Goal: Task Accomplishment & Management: Contribute content

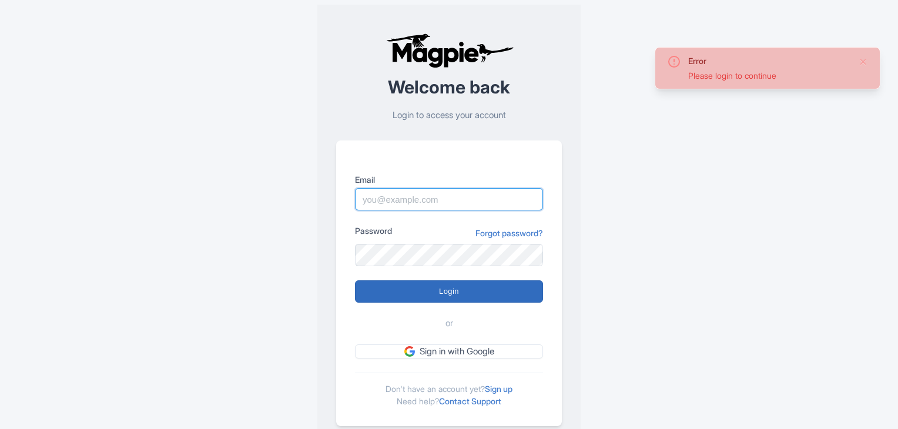
type input "[EMAIL_ADDRESS][DOMAIN_NAME]"
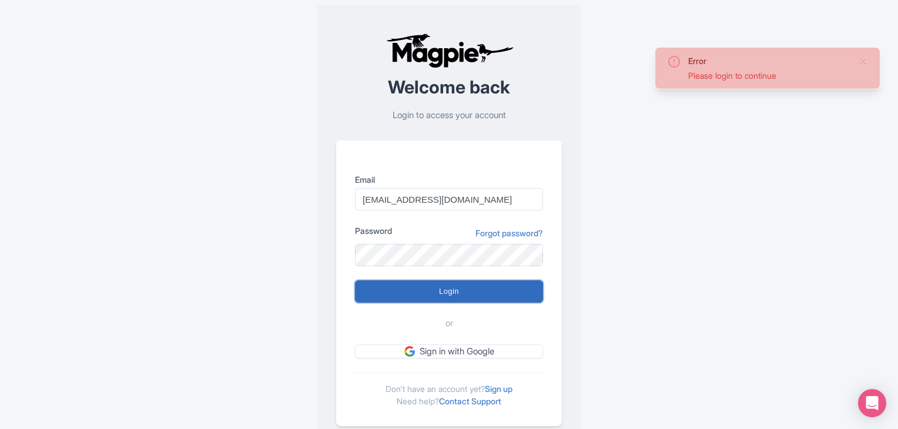
click at [447, 293] on input "Login" at bounding box center [449, 291] width 188 height 22
type input "Logging in..."
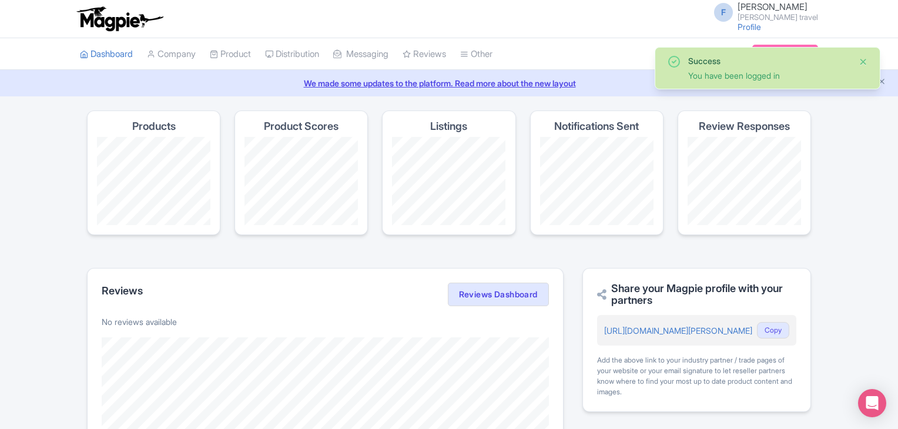
click at [863, 59] on button "Close" at bounding box center [862, 62] width 9 height 14
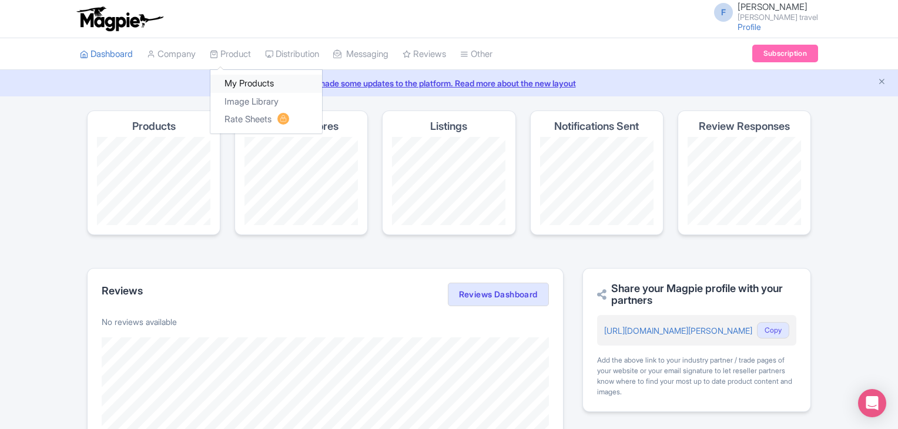
click at [239, 82] on link "My Products" at bounding box center [266, 84] width 112 height 18
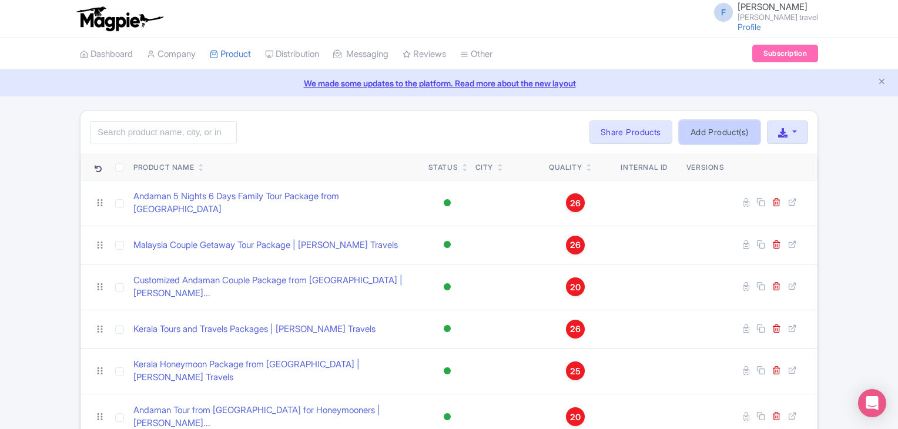
click at [709, 135] on link "Add Product(s)" at bounding box center [719, 131] width 80 height 23
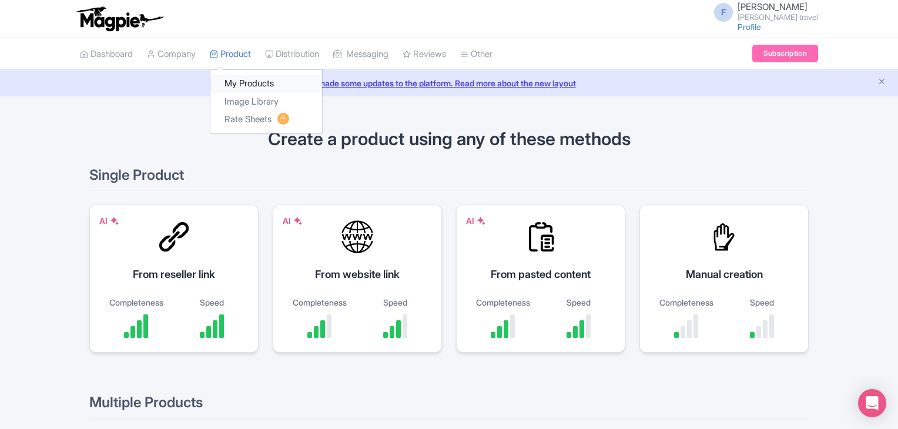
click at [233, 80] on link "My Products" at bounding box center [266, 84] width 112 height 18
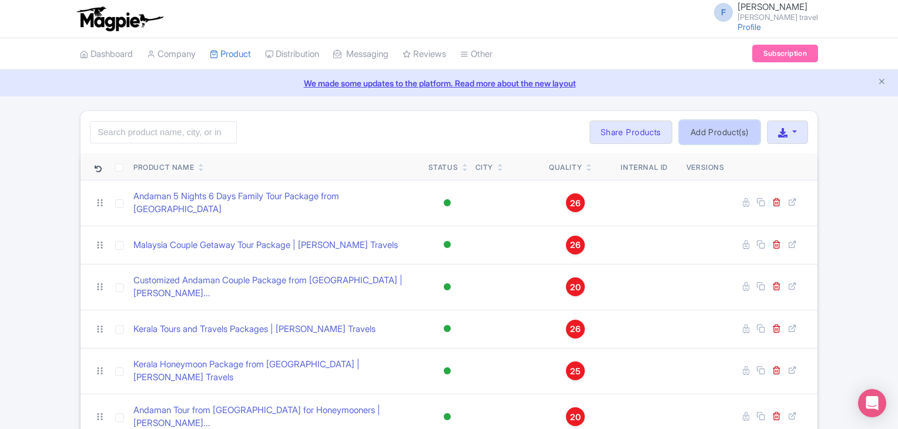
click at [713, 133] on link "Add Product(s)" at bounding box center [719, 131] width 80 height 23
click at [795, 135] on button "button" at bounding box center [787, 131] width 41 height 23
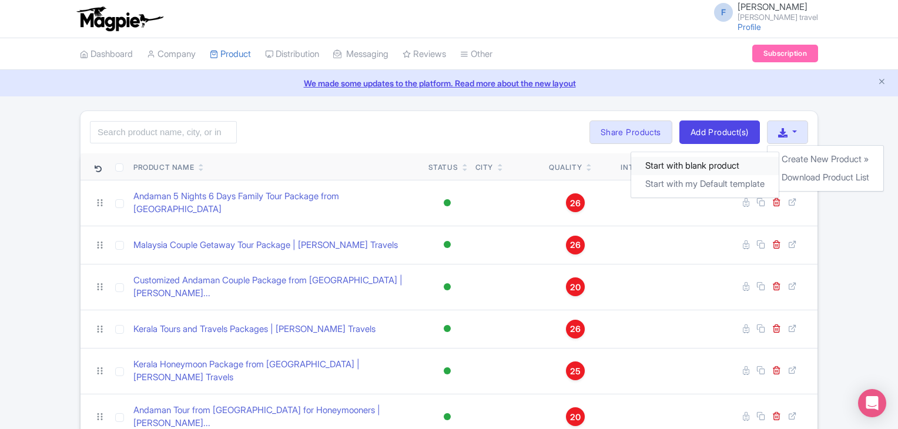
click at [737, 162] on link "Start with blank product" at bounding box center [703, 166] width 147 height 18
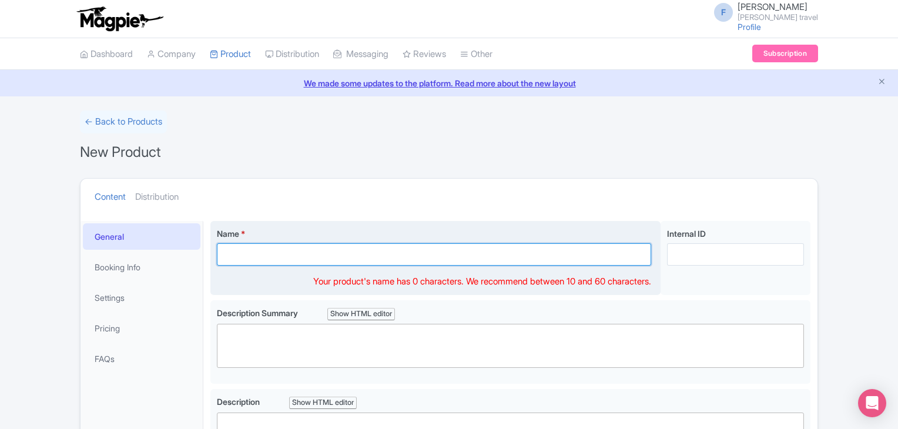
click at [255, 247] on input "Name *" at bounding box center [434, 254] width 434 height 22
paste input "Vietnam Tour Packages | [PERSON_NAME] Travels"
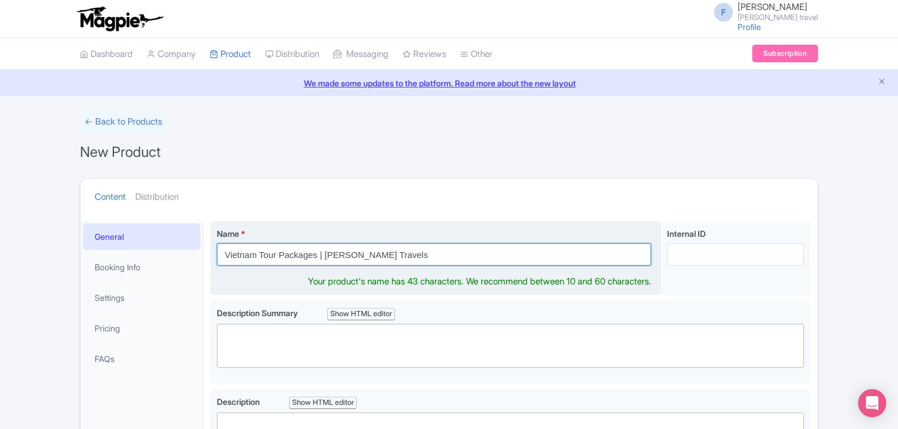
type input "Vietnam Tour Packages | [PERSON_NAME] Travels"
drag, startPoint x: 313, startPoint y: 253, endPoint x: 214, endPoint y: 257, distance: 98.8
click at [214, 257] on div "Name * Vietnam Tour Packages | Felix Feria Travels Your product's name has 43 c…" at bounding box center [435, 258] width 450 height 75
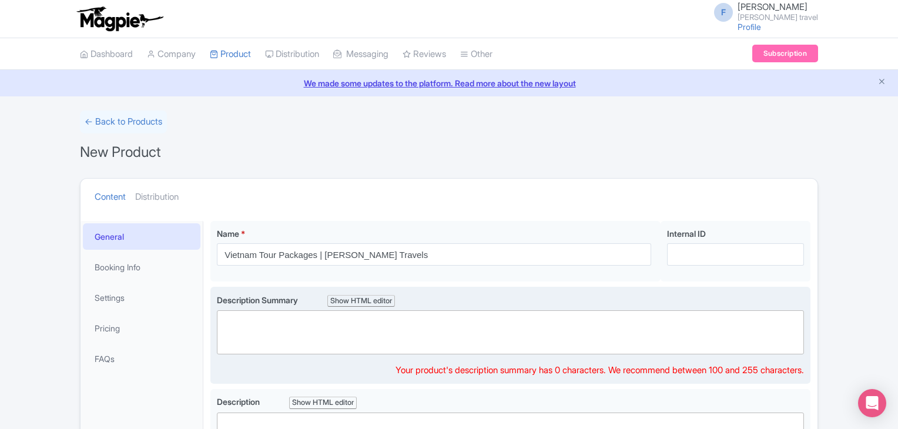
click at [276, 355] on div "Description Summary Show HTML editor Bold Italic Strikethrough Link Heading Quo…" at bounding box center [510, 335] width 587 height 83
paste trix-editor "<div>Vietnam Tour Packages</div>"
type trix-editor "<div>Vietnam Tour Packages</div>"
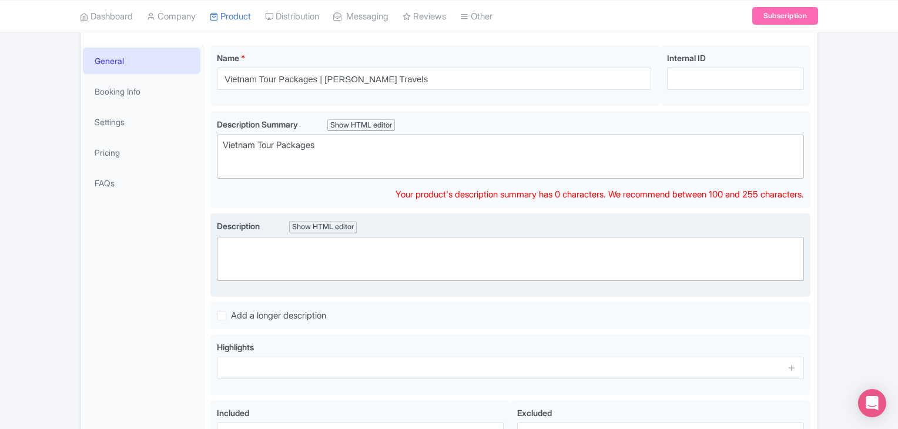
scroll to position [176, 0]
click at [313, 249] on trix-editor at bounding box center [510, 258] width 587 height 44
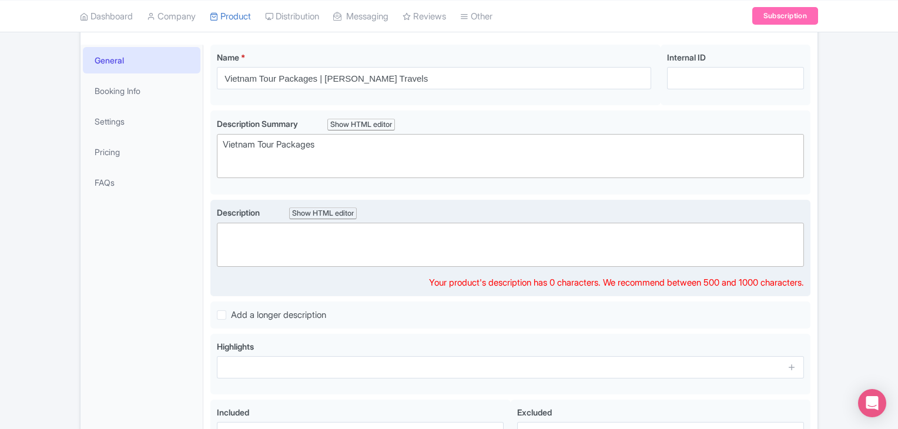
paste trix-editor "<div>&nbsp;| Experience the charm of Southeast Asia with our expertly crafted V…"
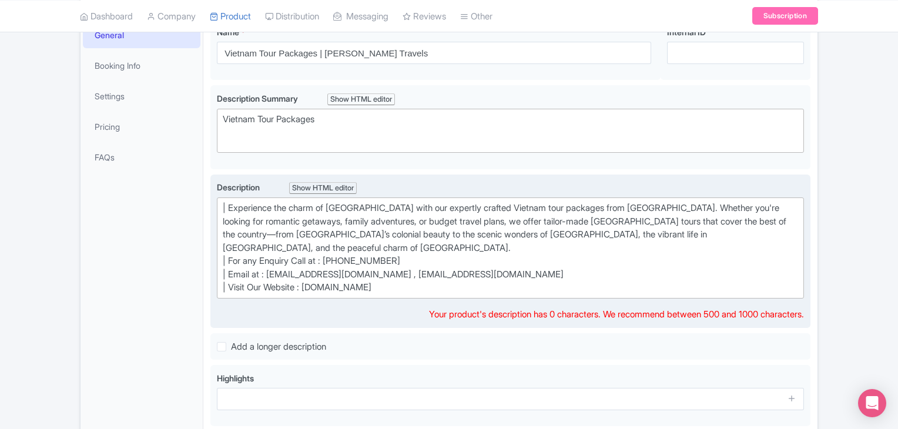
scroll to position [172, 0]
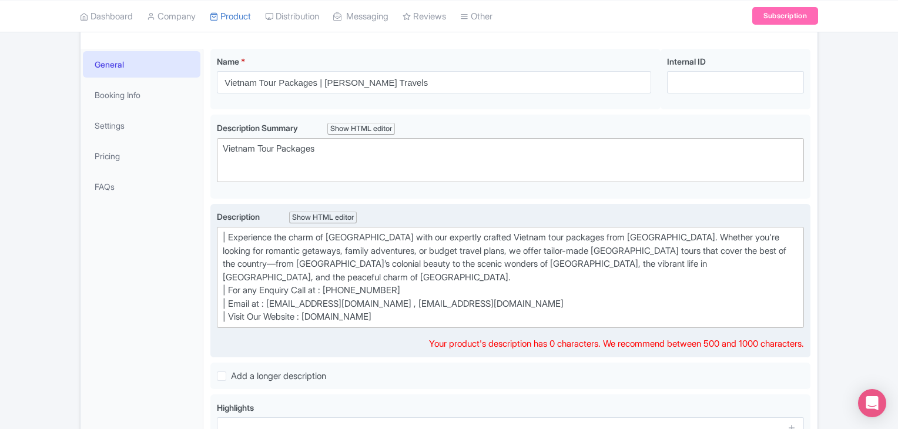
click at [230, 233] on div "| Experience the charm of Southeast Asia with our expertly crafted Vietnam tour…" at bounding box center [510, 277] width 575 height 93
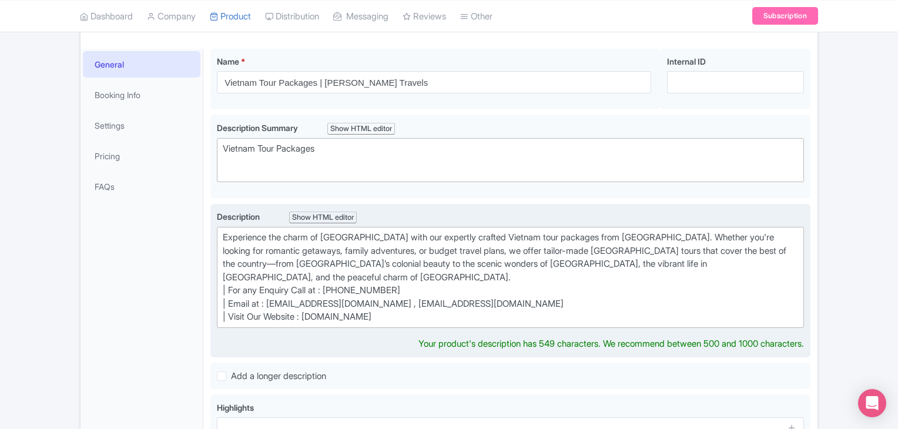
click at [230, 275] on div "Experience the charm of Southeast Asia with our expertly crafted Vietnam tour p…" at bounding box center [510, 277] width 575 height 93
click at [231, 271] on div "Experience the charm of Southeast Asia with our expertly crafted Vietnam tour p…" at bounding box center [510, 277] width 575 height 93
click at [230, 287] on div "Experience the charm of Southeast Asia with our expertly crafted Vietnam tour p…" at bounding box center [510, 277] width 575 height 93
click at [230, 300] on div "Experience the charm of Southeast Asia with our expertly crafted Vietnam tour p…" at bounding box center [510, 277] width 575 height 93
type trix-editor "<div>Experience the charm of Southeast Asia with our expertly crafted Vietnam t…"
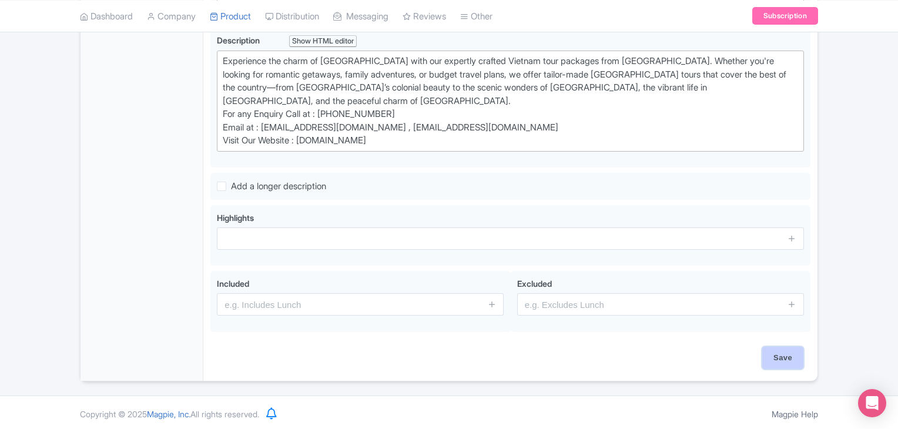
scroll to position [335, 0]
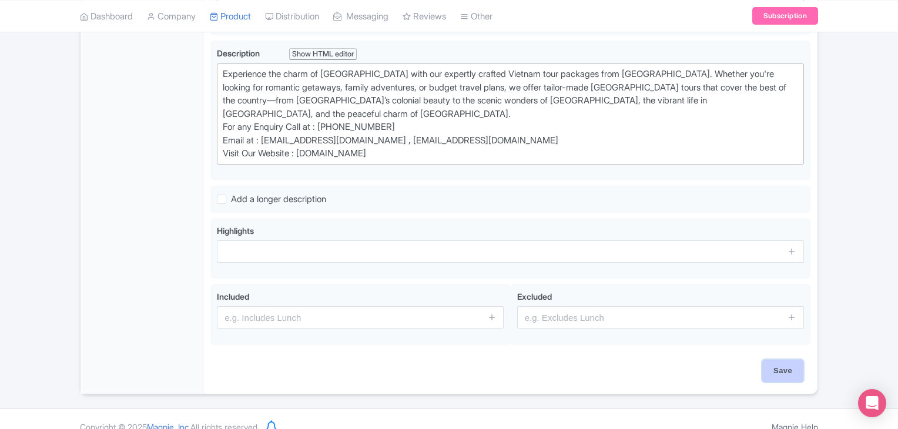
click at [785, 360] on input "Save" at bounding box center [782, 371] width 41 height 22
type input "Saving..."
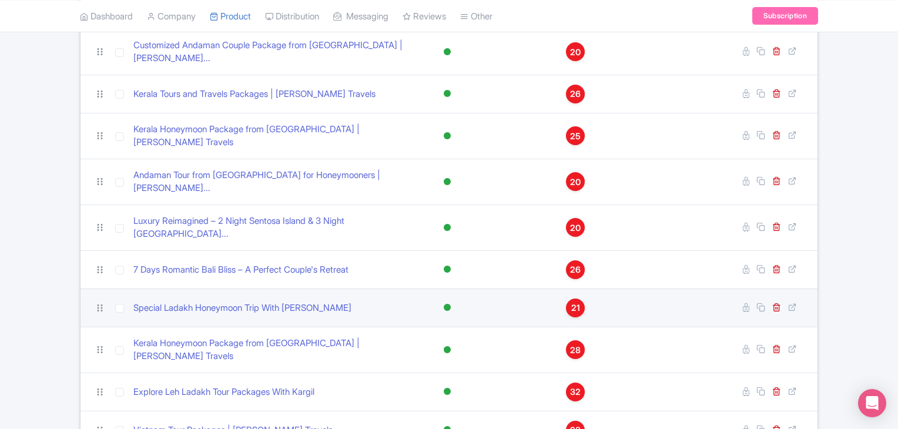
scroll to position [294, 0]
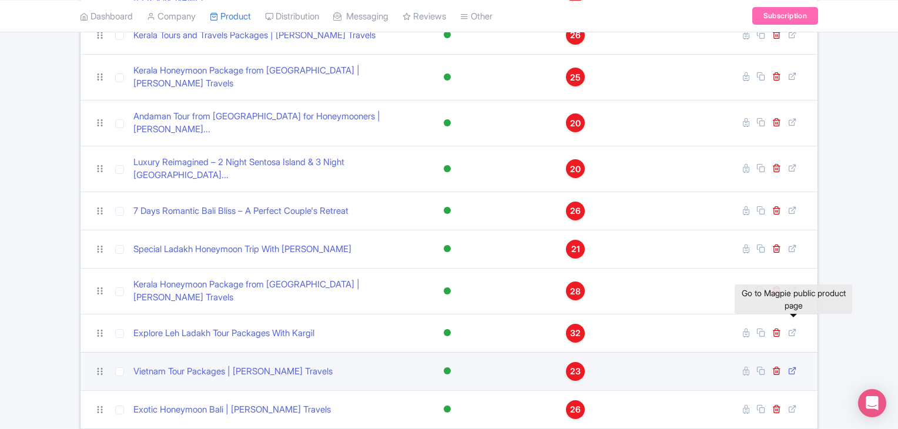
click at [789, 366] on icon at bounding box center [792, 370] width 9 height 9
